Goal: Information Seeking & Learning: Learn about a topic

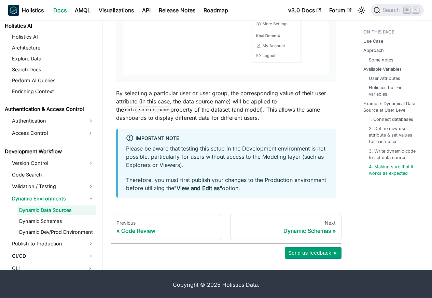
scroll to position [2211, 0]
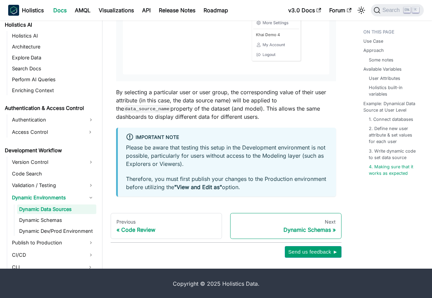
click at [296, 233] on div "Dynamic Schemas" at bounding box center [286, 229] width 100 height 7
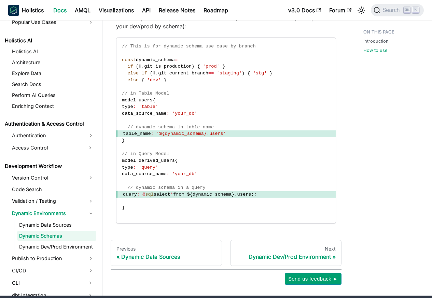
scroll to position [376, 0]
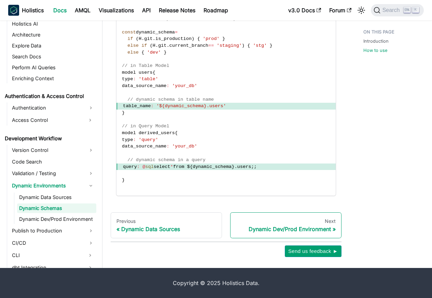
click at [299, 230] on div "Dynamic Dev/Prod Environment" at bounding box center [286, 228] width 100 height 7
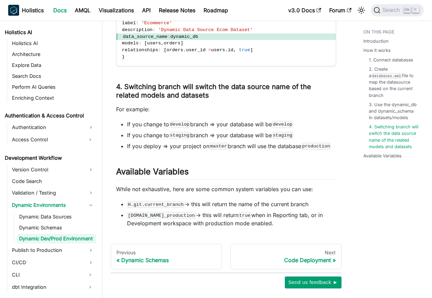
scroll to position [879, 0]
